Goal: Task Accomplishment & Management: Use online tool/utility

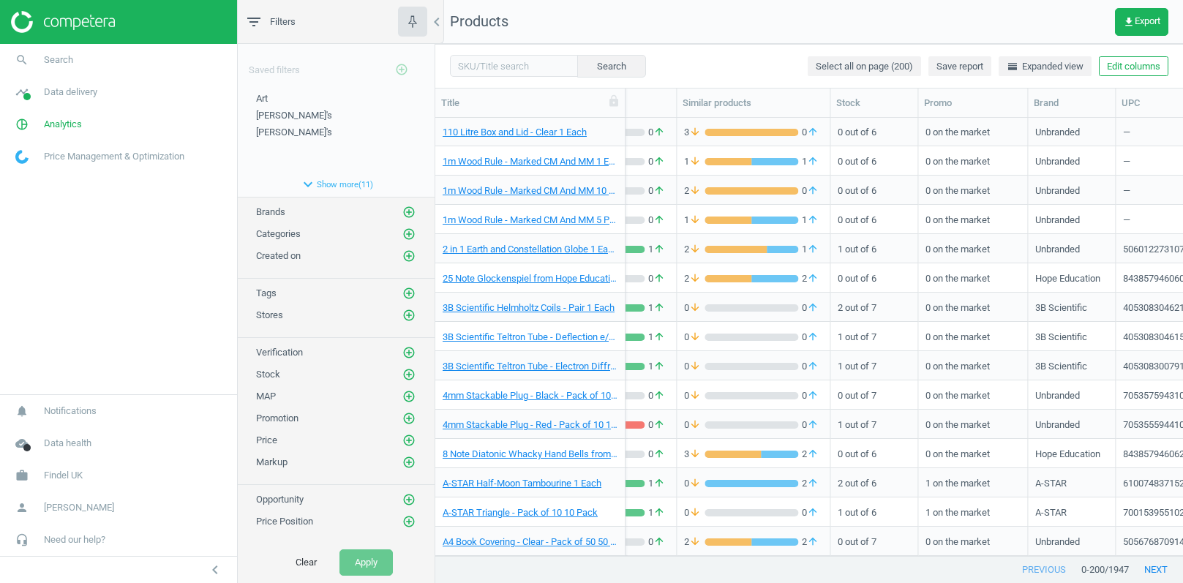
scroll to position [3, 0]
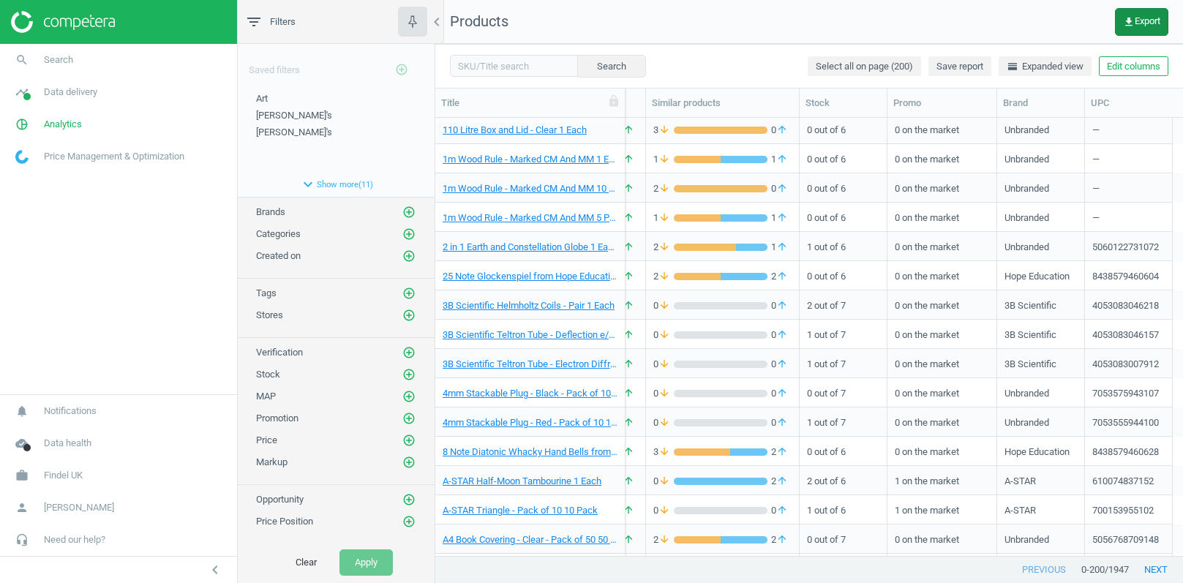
click at [1134, 20] on span "get_app Export" at bounding box center [1141, 22] width 37 height 12
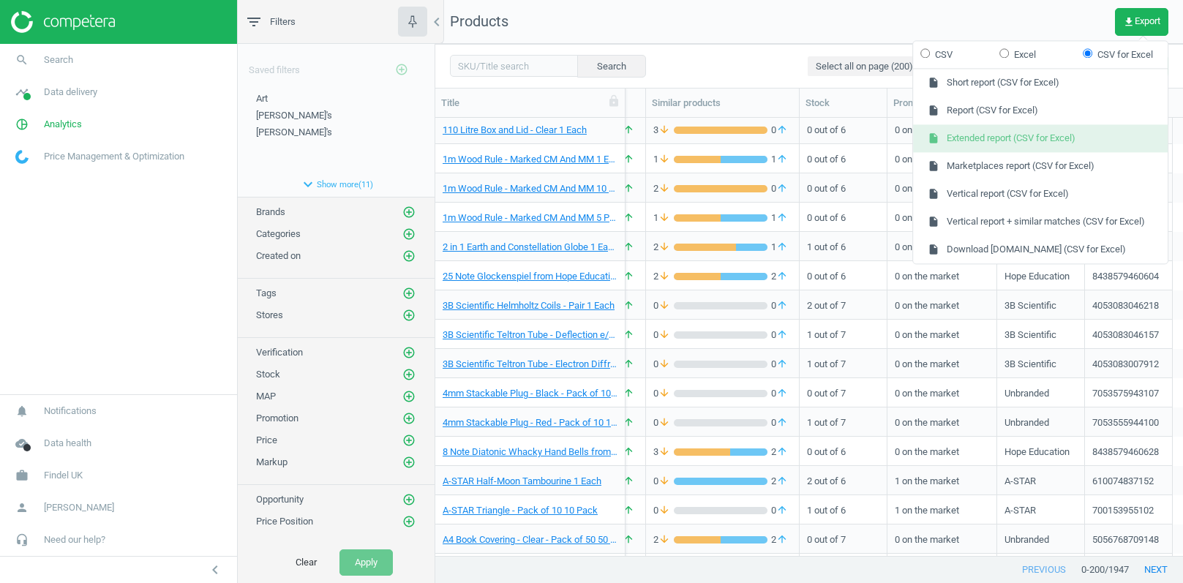
click at [984, 140] on button "insert_drive_file Extended report (CSV for Excel)" at bounding box center [1040, 139] width 255 height 28
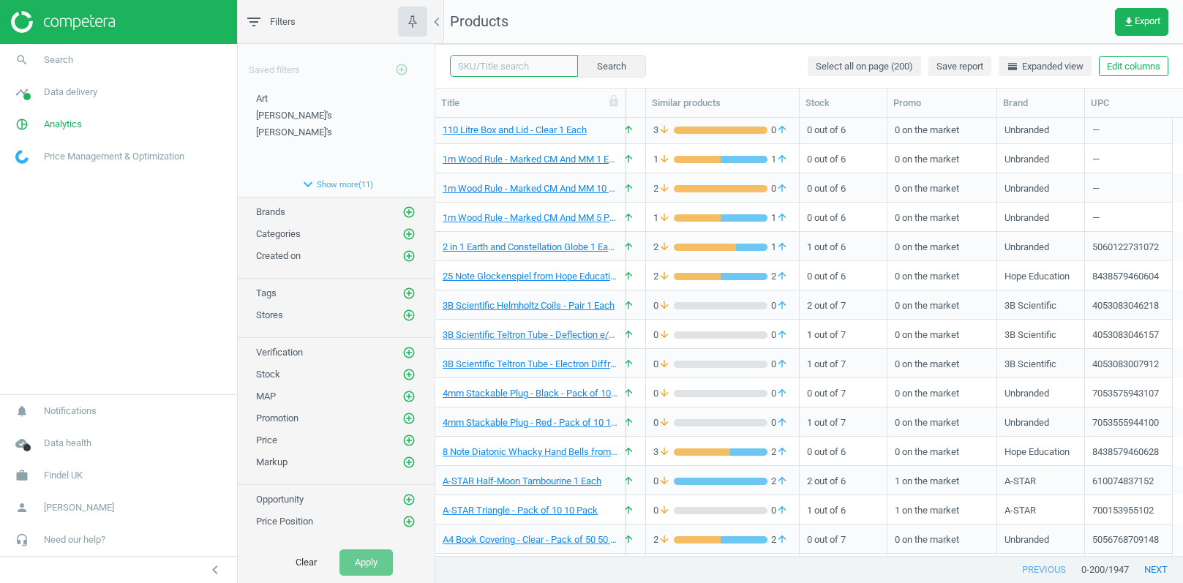
click at [499, 63] on input "text" at bounding box center [514, 66] width 128 height 22
paste input "ENF277218"
type input "ENF277218"
click at [626, 69] on button "Search" at bounding box center [611, 66] width 69 height 22
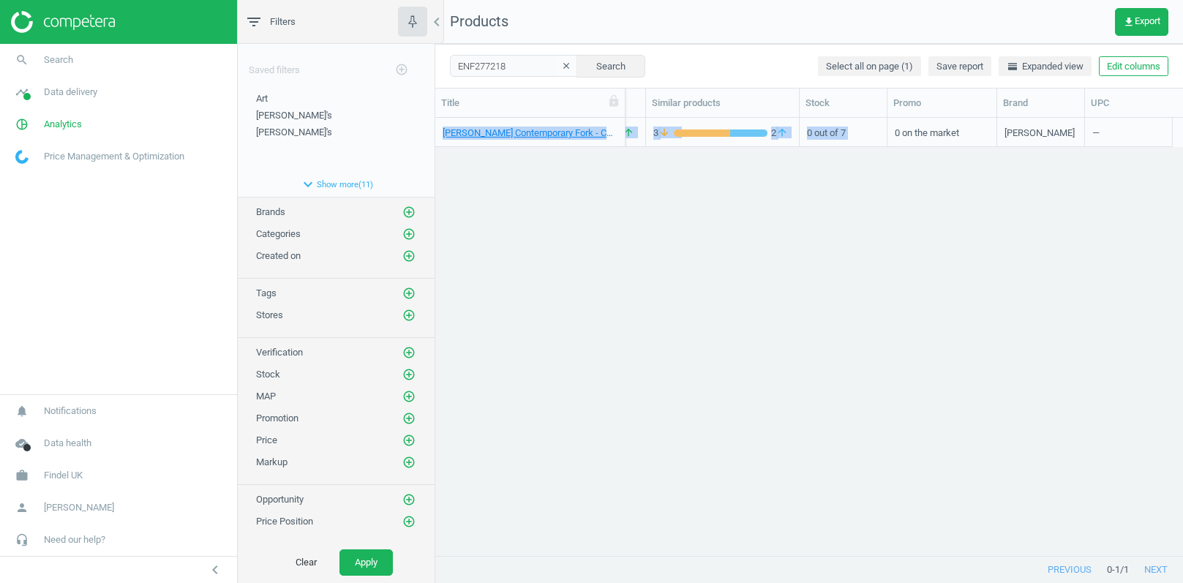
click at [892, 134] on div "0 on the market" at bounding box center [943, 132] width 110 height 29
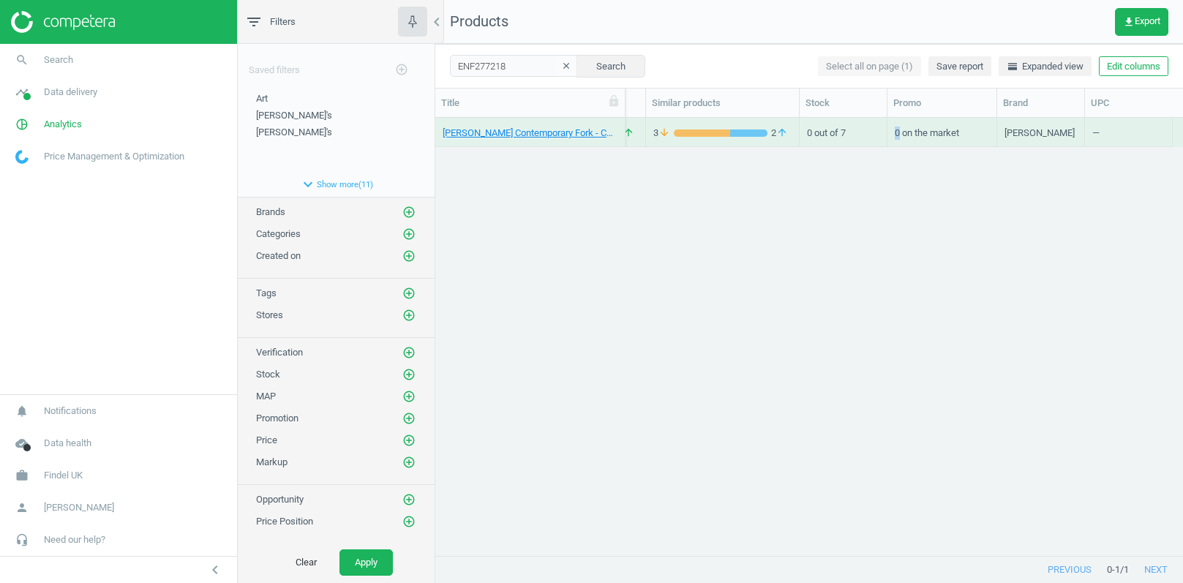
click at [892, 134] on div "0 on the market" at bounding box center [943, 132] width 110 height 29
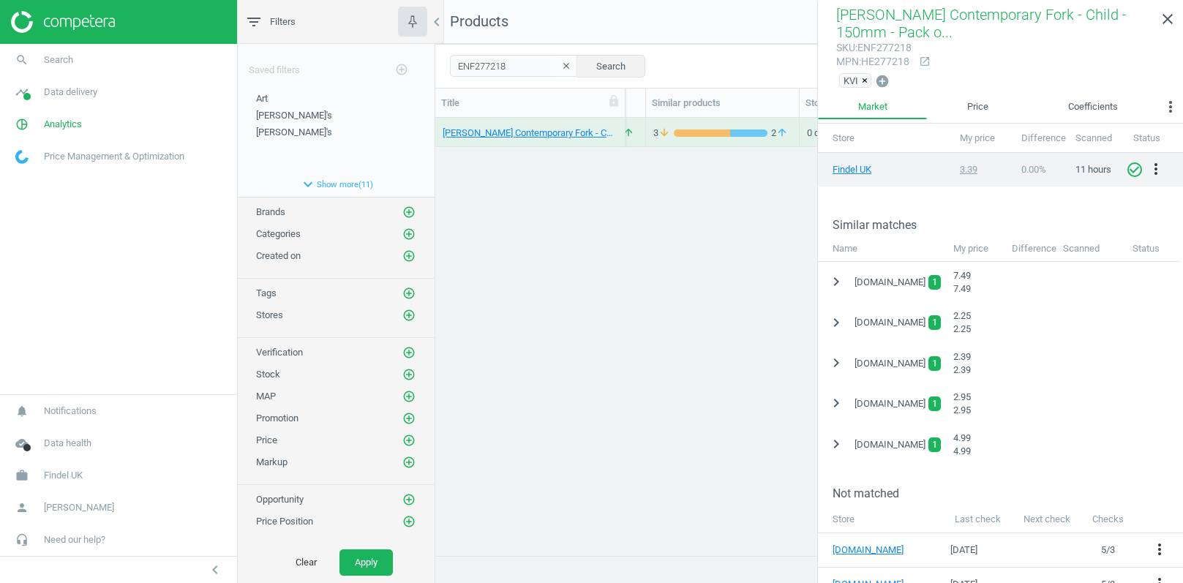
scroll to position [299, 0]
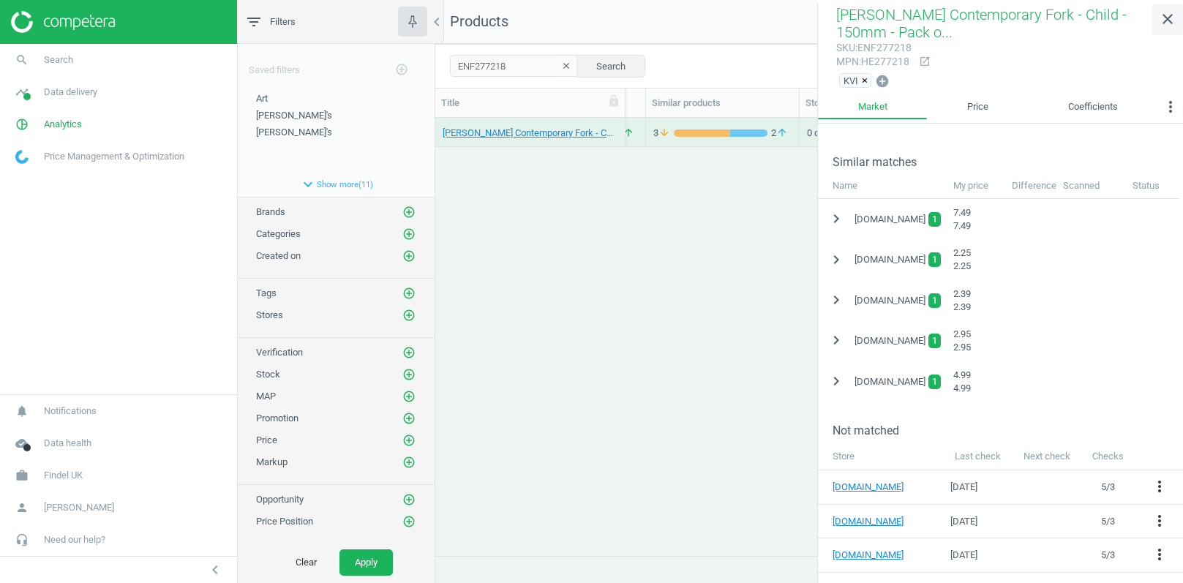
click at [1165, 20] on icon "close" at bounding box center [1168, 19] width 18 height 18
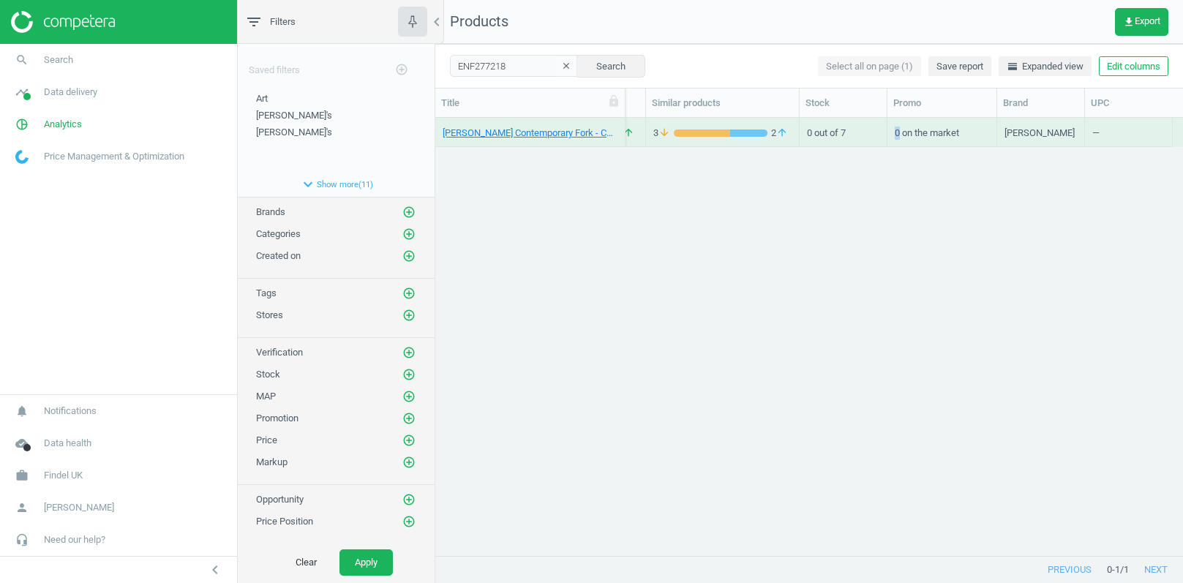
click at [572, 66] on icon "clear" at bounding box center [566, 66] width 10 height 10
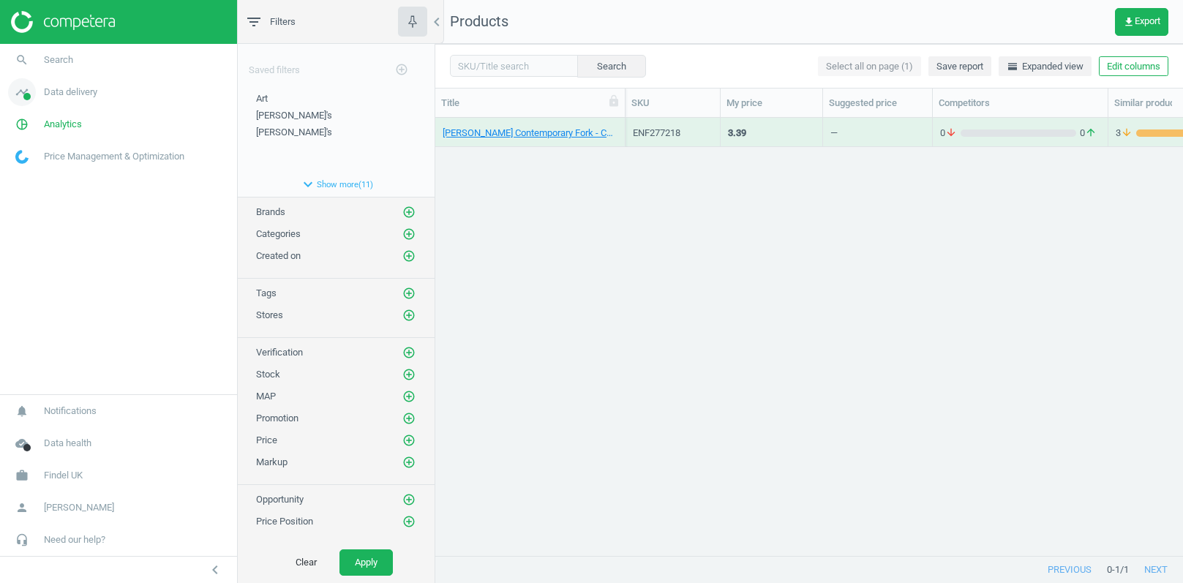
click at [78, 91] on span "Data delivery" at bounding box center [70, 92] width 53 height 13
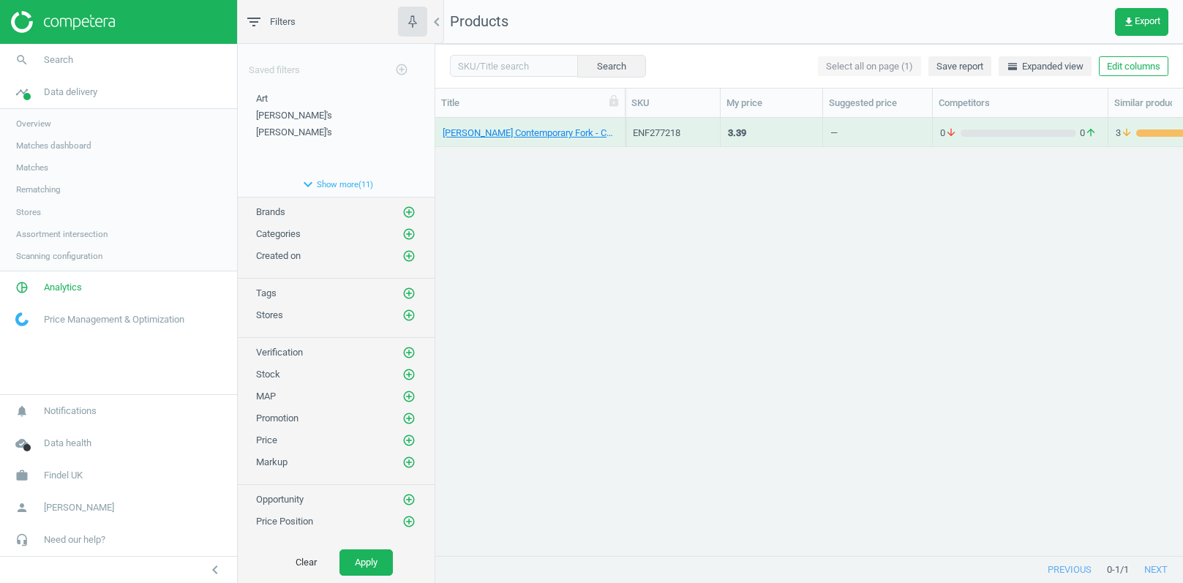
click at [26, 171] on span "Matches" at bounding box center [32, 168] width 32 height 12
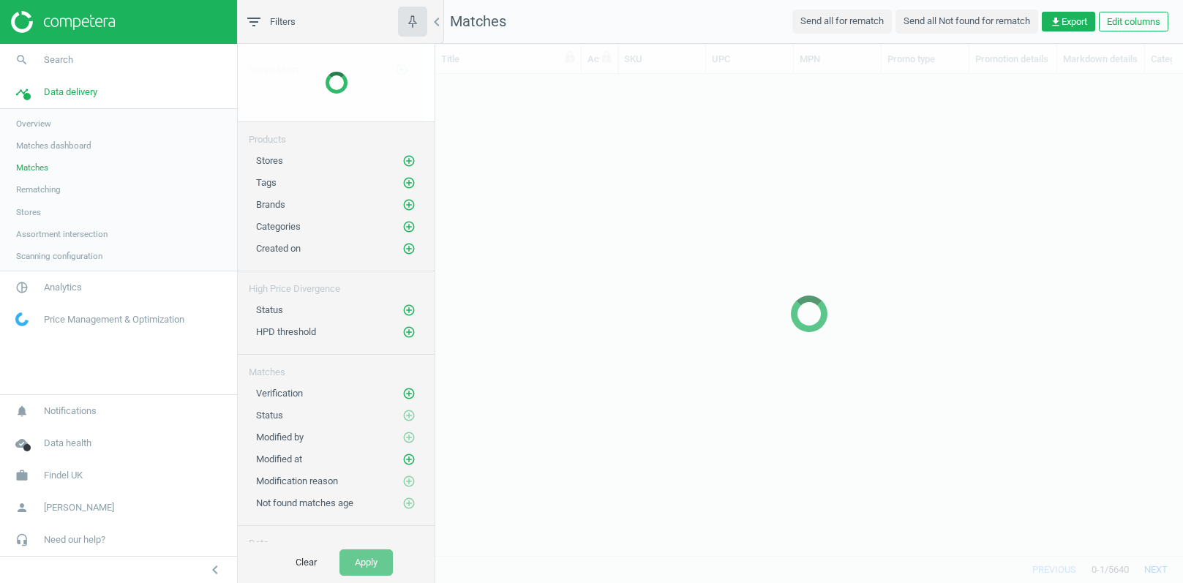
scroll to position [483, 747]
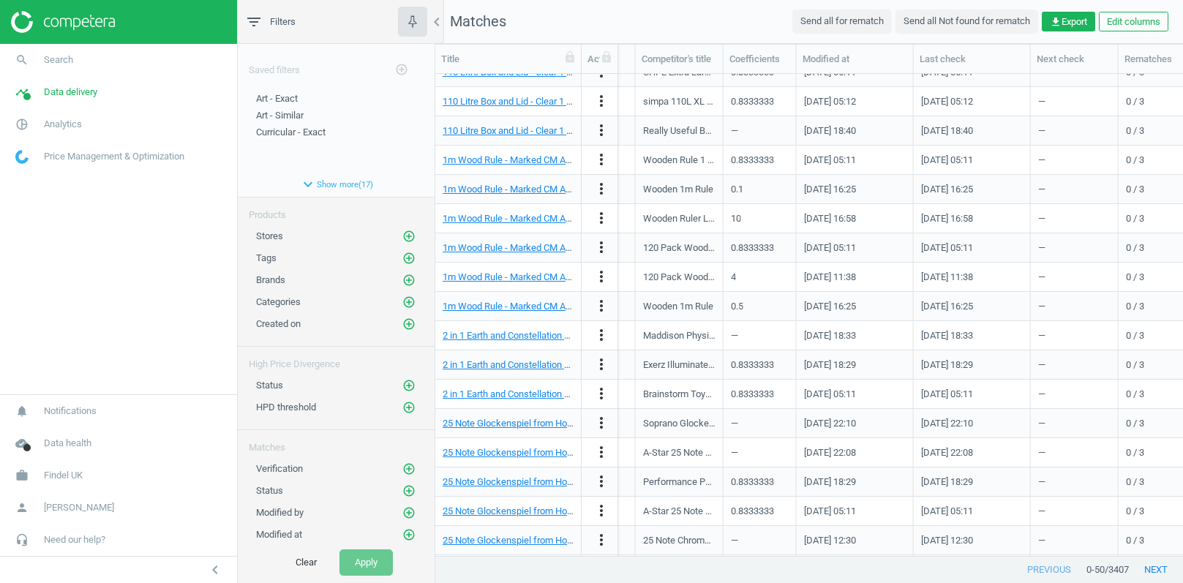
scroll to position [0, 2139]
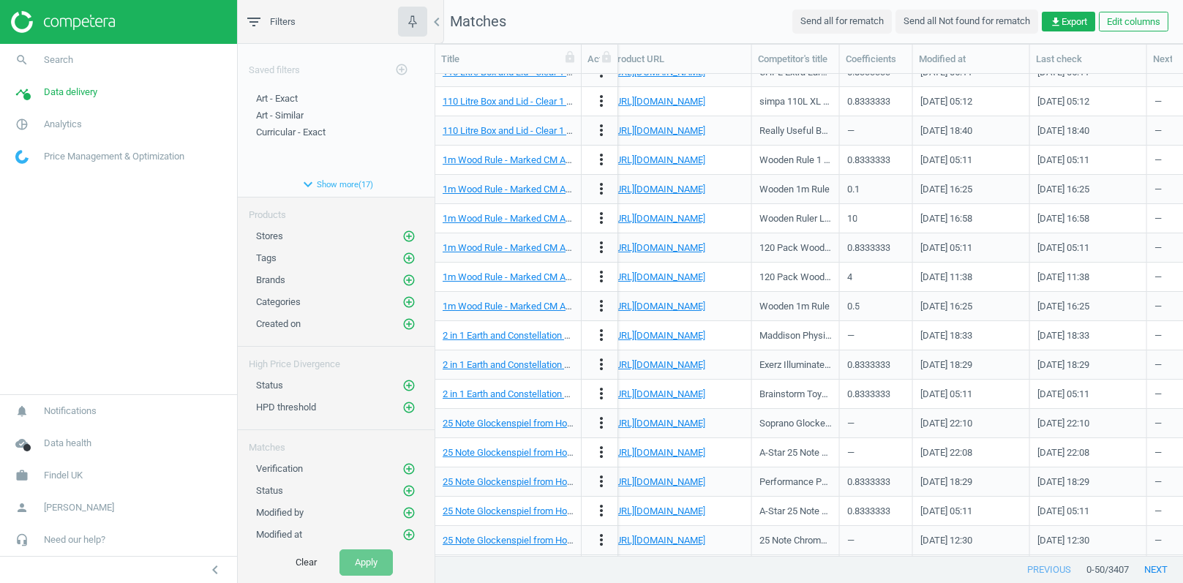
click at [766, 18] on nav "Matches Send all for rematch Send all Not found for rematch get_app Export Edit…" at bounding box center [809, 22] width 748 height 44
click at [1071, 23] on span "get_app Export" at bounding box center [1068, 21] width 37 height 13
click at [932, 77] on button "insert_drive_file Report (CSV for Excel)" at bounding box center [964, 80] width 255 height 28
click at [67, 482] on span "Findel UK" at bounding box center [63, 475] width 39 height 13
click at [61, 457] on span "Campaign settings" at bounding box center [52, 455] width 72 height 12
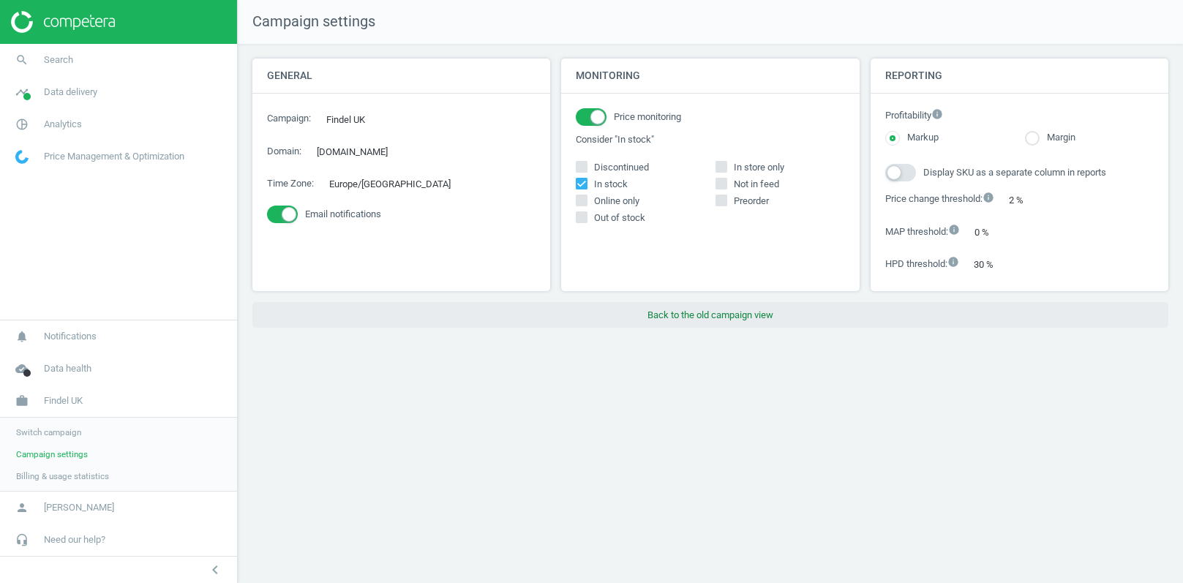
click at [684, 307] on button "Back to the old campaign view" at bounding box center [710, 315] width 916 height 26
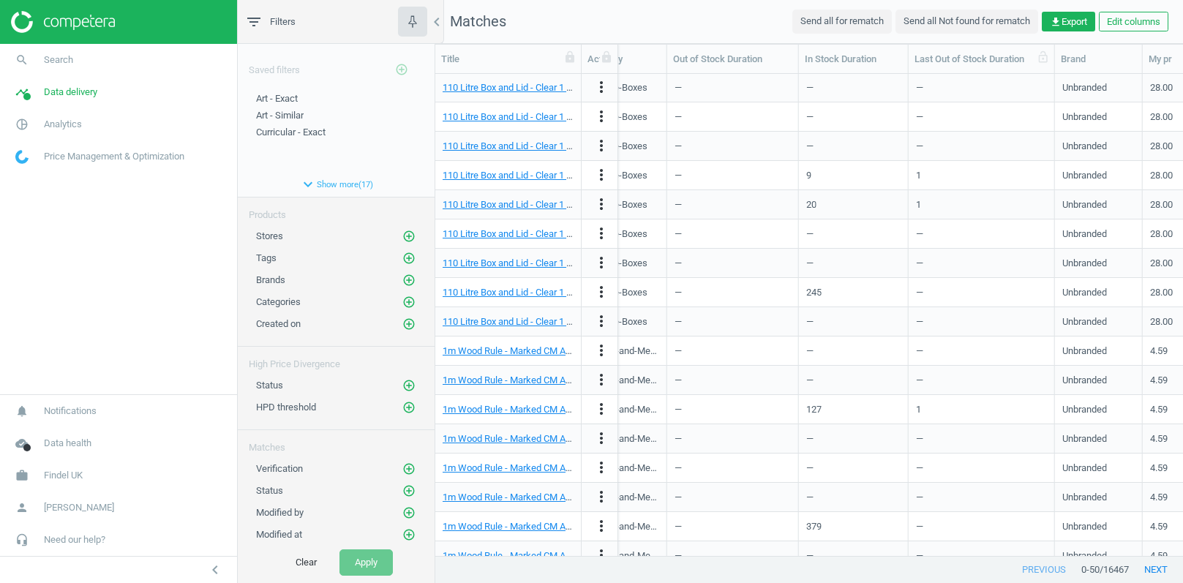
scroll to position [0, 591]
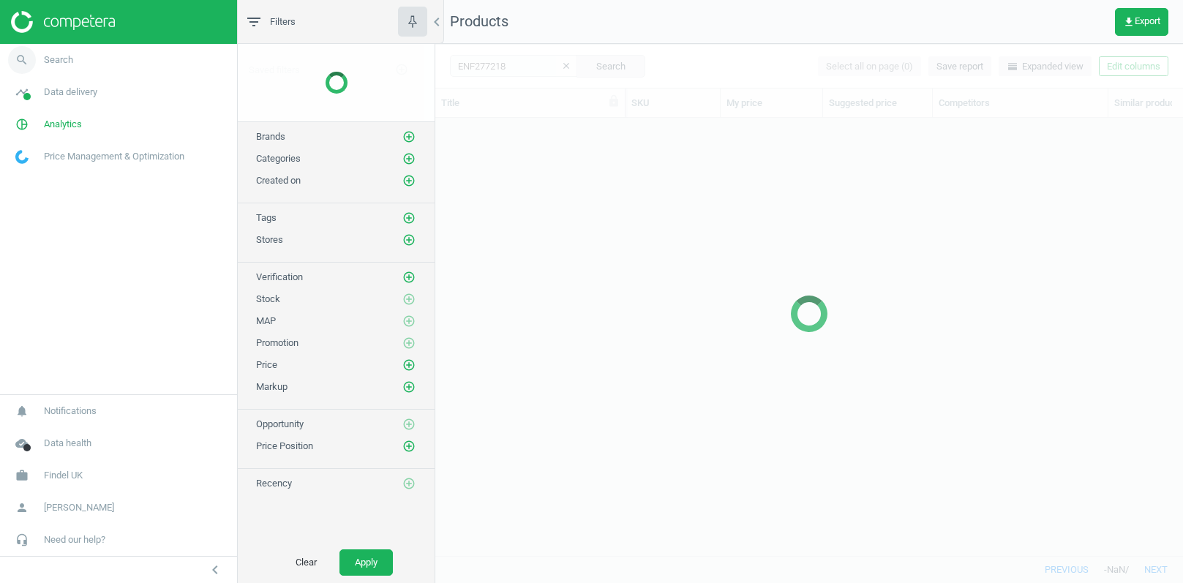
scroll to position [439, 747]
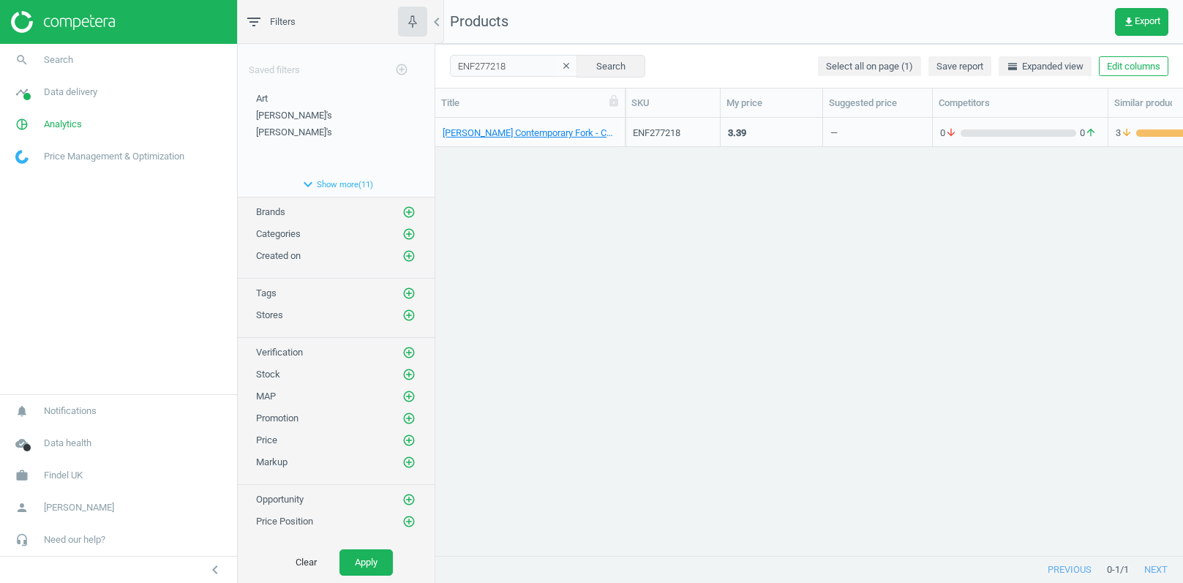
click at [990, 308] on div "Arthur Price Contemporary Fork - Child - 150mm - Pack of 12 12 Pack ENF277218 3…" at bounding box center [809, 337] width 748 height 439
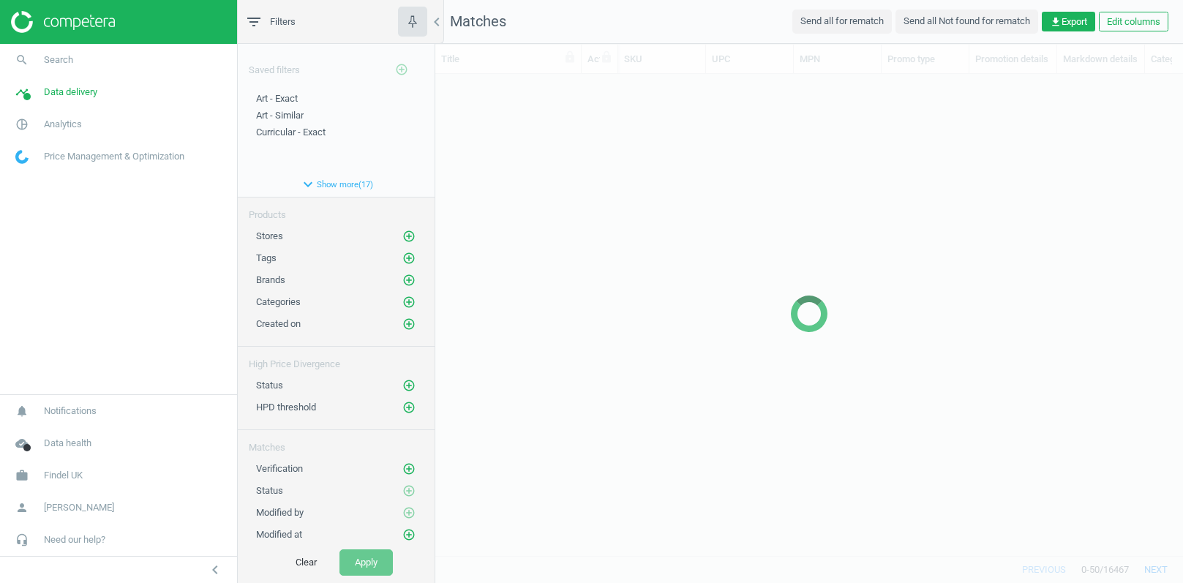
scroll to position [483, 747]
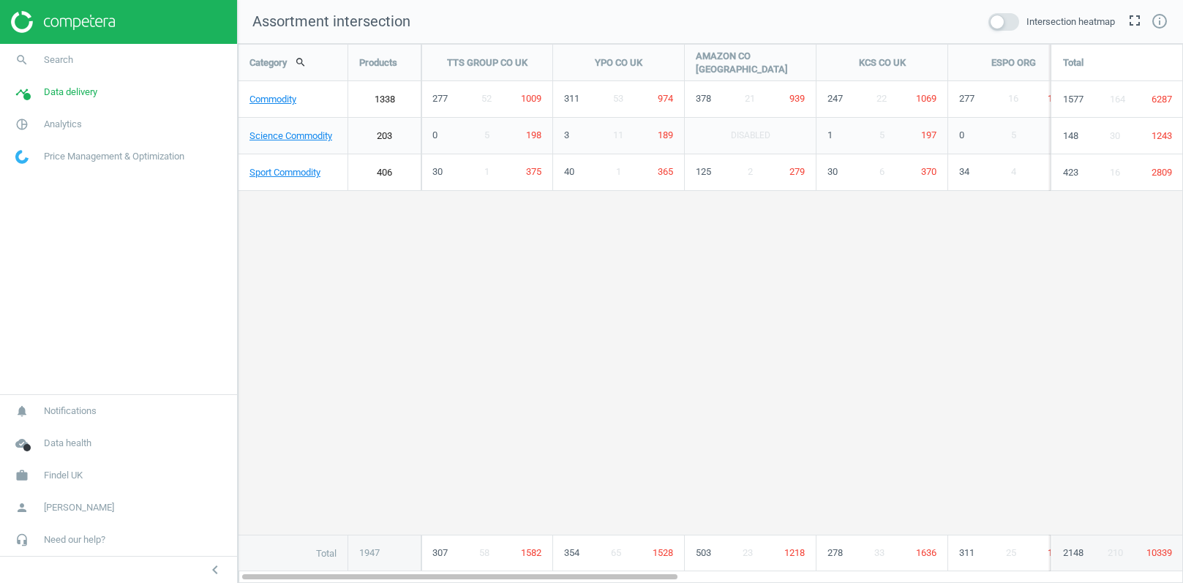
scroll to position [540, 946]
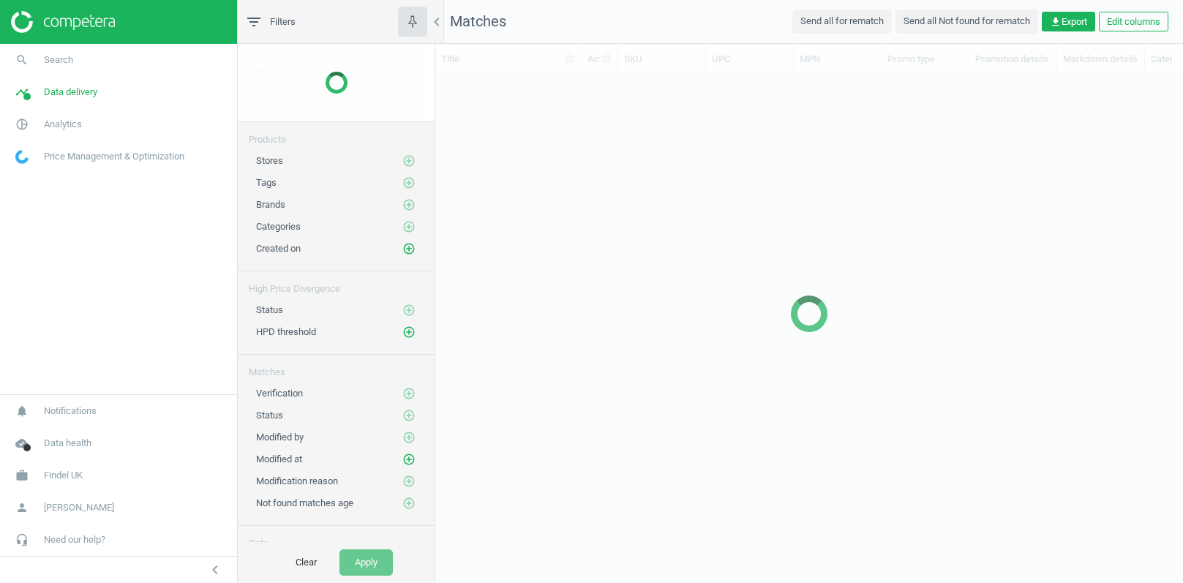
scroll to position [483, 747]
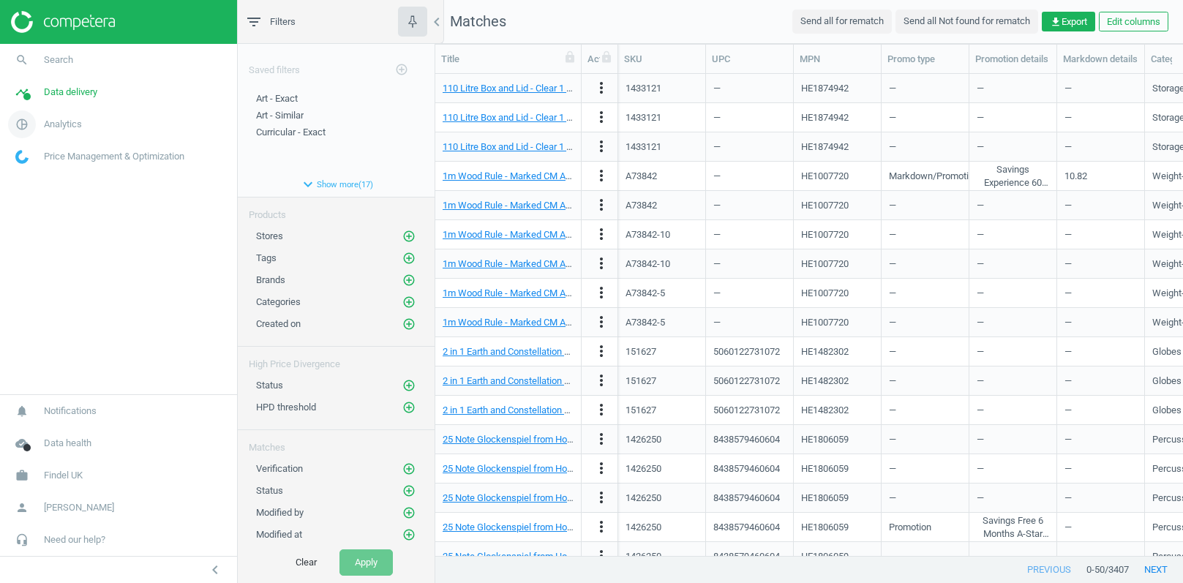
click at [61, 121] on span "Analytics" at bounding box center [63, 124] width 38 height 13
click at [37, 176] on span "Products" at bounding box center [33, 178] width 34 height 12
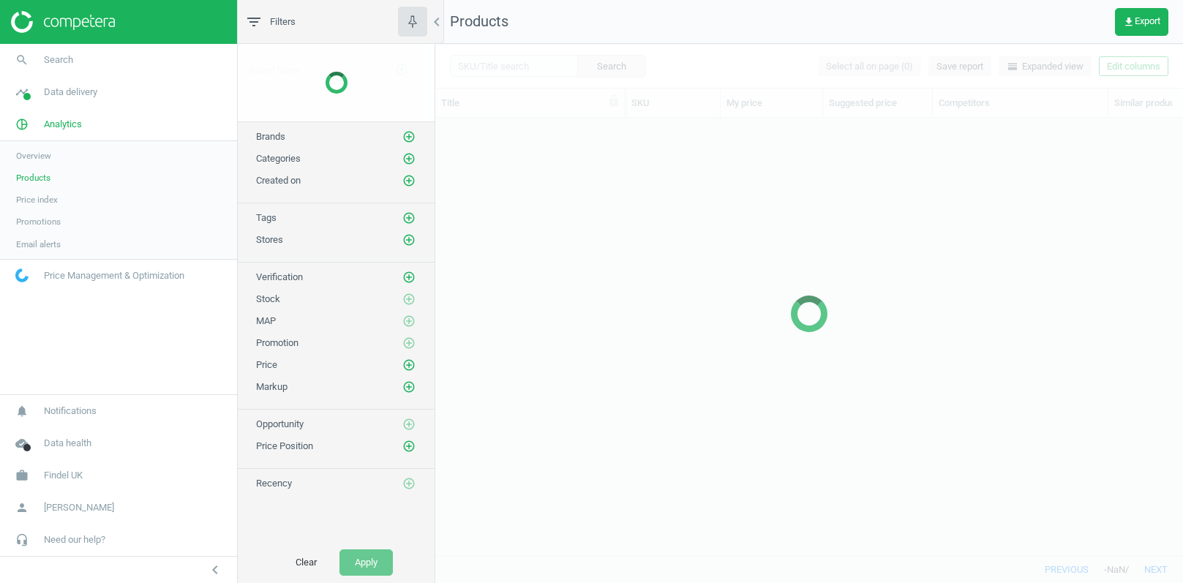
scroll to position [439, 747]
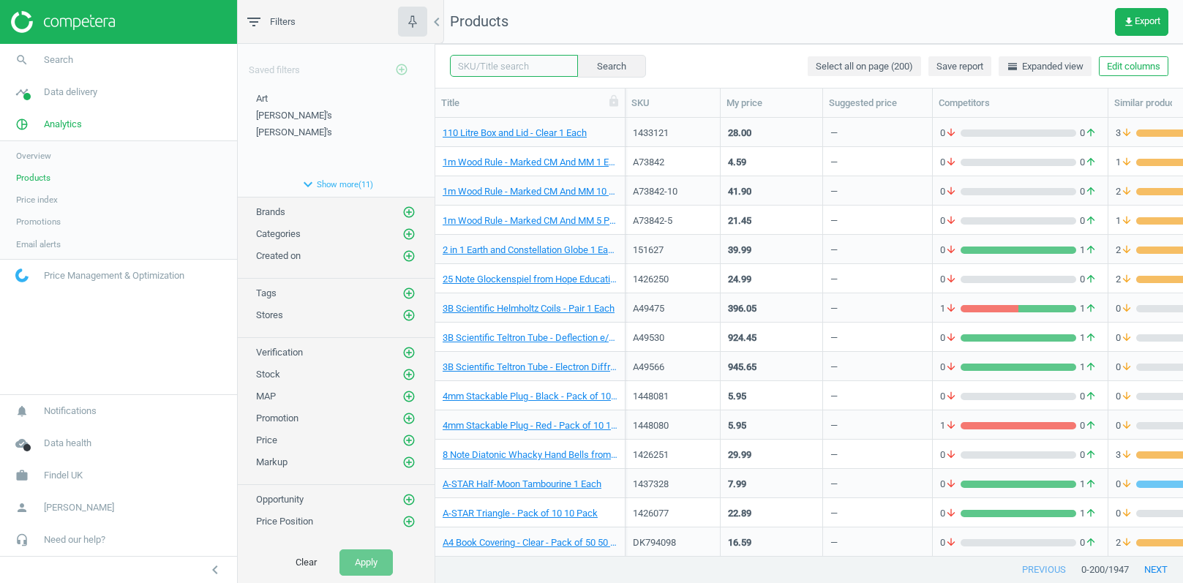
click at [482, 67] on input "text" at bounding box center [514, 66] width 128 height 22
paste input "ENF264920"
type input "ENF264920"
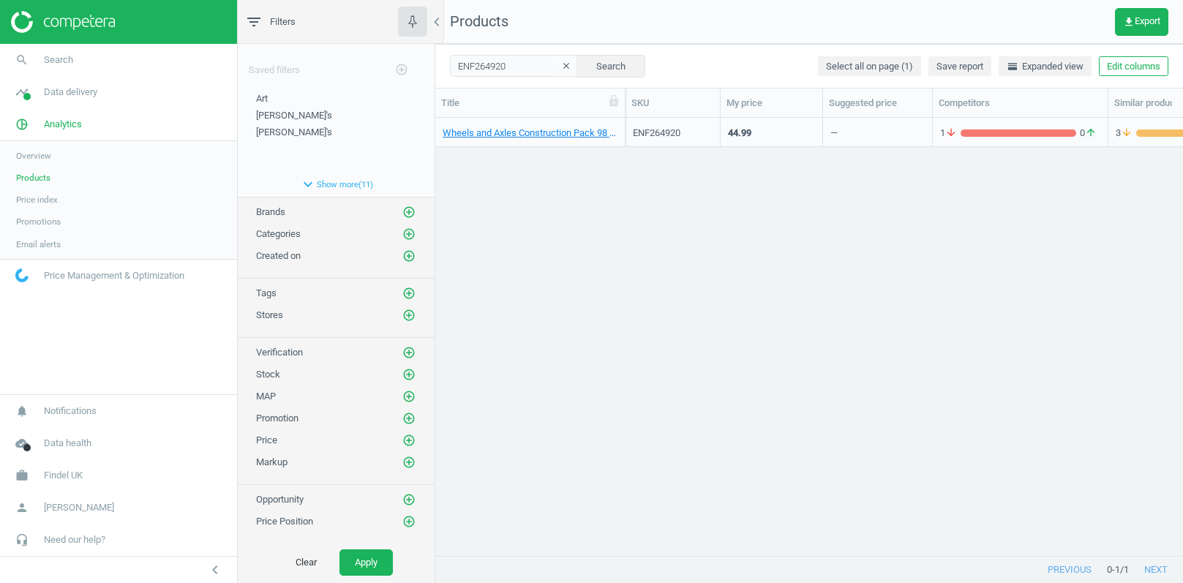
click at [877, 138] on div "—" at bounding box center [878, 132] width 94 height 26
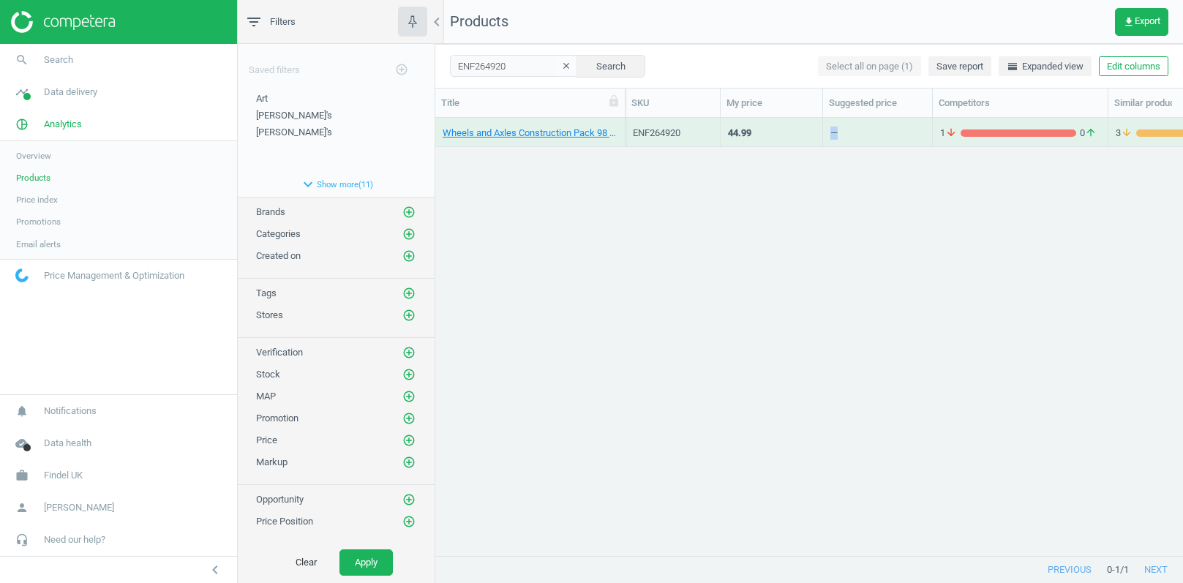
click at [877, 138] on div "—" at bounding box center [878, 132] width 94 height 26
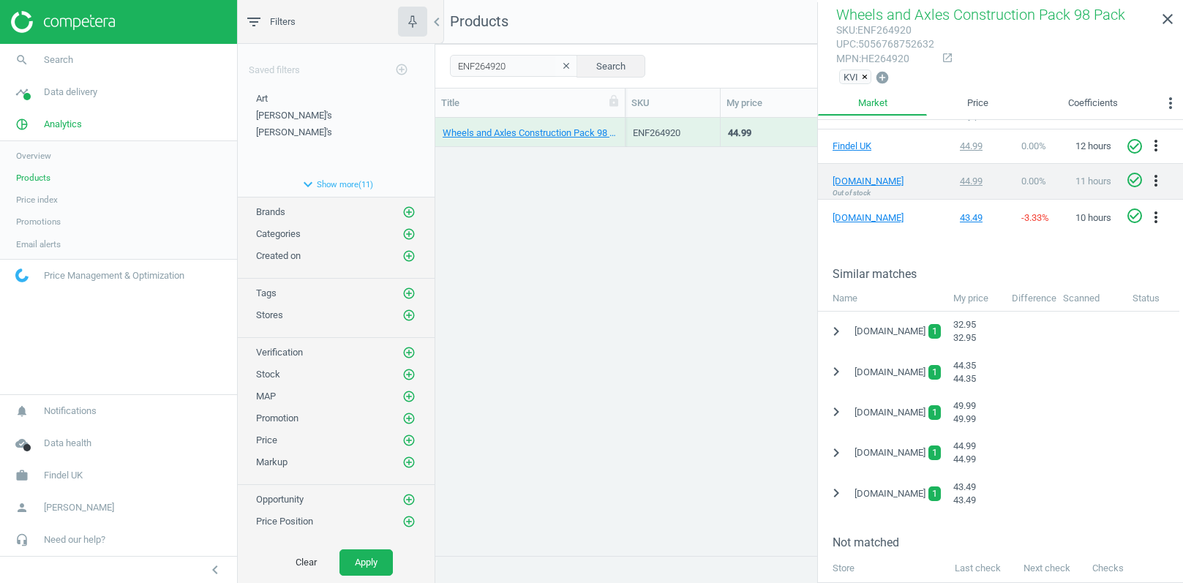
scroll to position [337, 0]
